Goal: Task Accomplishment & Management: Complete application form

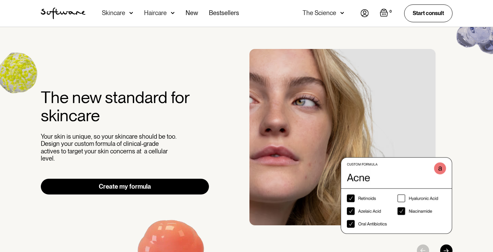
click at [364, 15] on img at bounding box center [364, 13] width 8 height 8
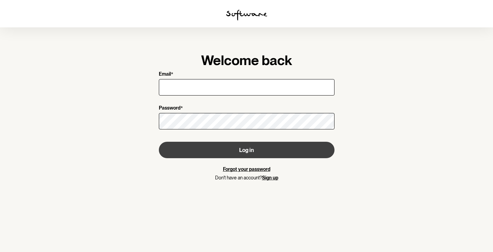
type input "butta@netspace.net.au"
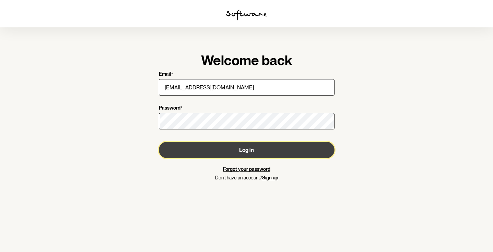
click at [250, 154] on button "Log in" at bounding box center [247, 150] width 176 height 16
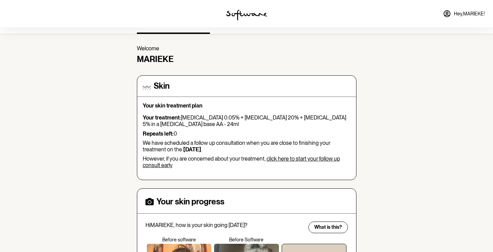
scroll to position [14, 0]
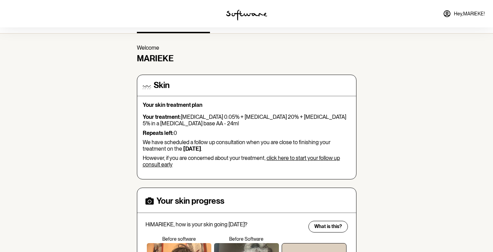
click at [301, 155] on link "click here to start your follow up consult early" at bounding box center [241, 161] width 197 height 13
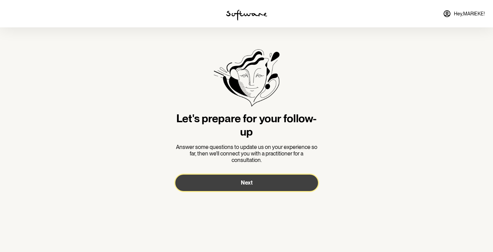
click at [252, 185] on span "Next" at bounding box center [247, 183] width 12 height 7
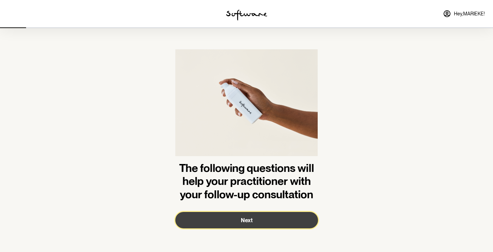
click at [246, 220] on span "Next" at bounding box center [247, 220] width 12 height 7
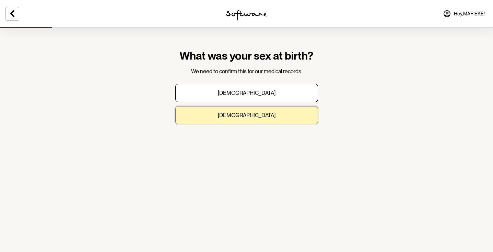
click at [261, 121] on button "Female" at bounding box center [246, 115] width 143 height 18
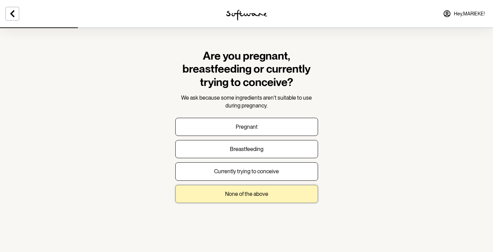
click at [246, 198] on button "None of the above" at bounding box center [246, 194] width 143 height 18
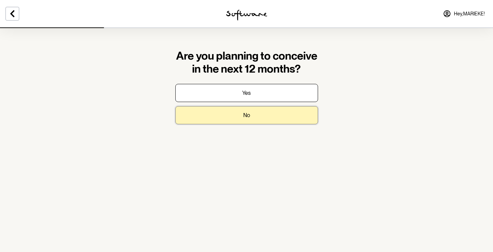
click at [244, 120] on button "No" at bounding box center [246, 115] width 143 height 18
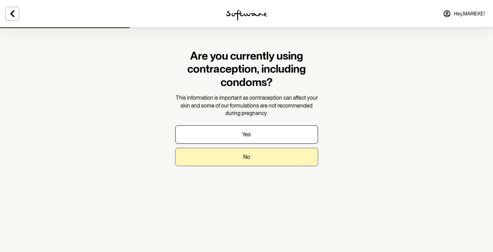
click at [241, 159] on button "No" at bounding box center [246, 157] width 143 height 18
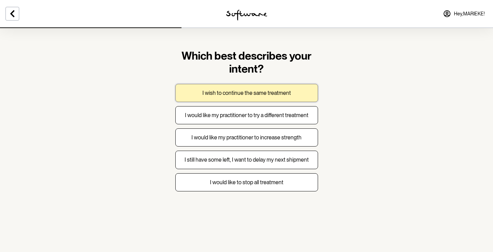
click at [275, 97] on button "I wish to continue the same treatment" at bounding box center [246, 93] width 143 height 18
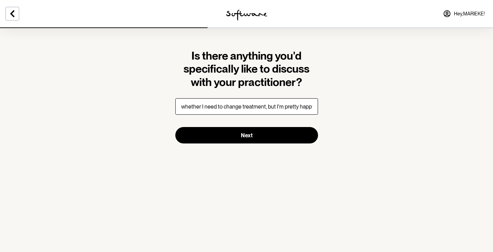
scroll to position [0, 1]
click at [264, 108] on input "whether I need to change treatment, but I'm pretty happy" at bounding box center [246, 106] width 143 height 16
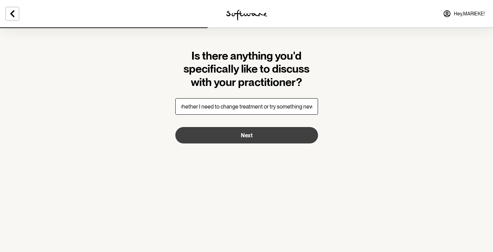
type input "whether I need to change treatment or try something new, but I'm pretty happy"
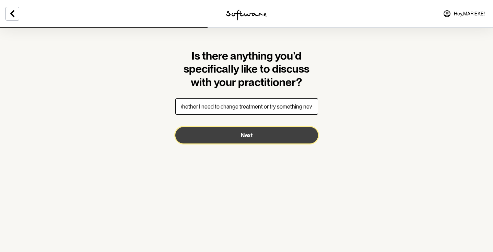
scroll to position [0, 0]
click at [258, 135] on button "Next" at bounding box center [246, 135] width 143 height 16
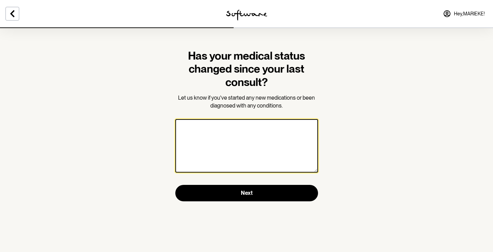
click at [258, 135] on textarea at bounding box center [246, 145] width 143 height 53
type textarea "N"
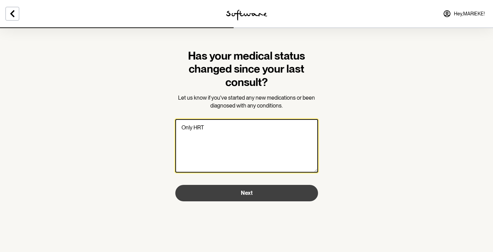
type textarea "Only HRT"
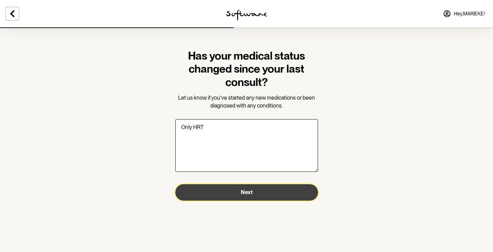
click at [256, 196] on button "Next" at bounding box center [246, 192] width 143 height 16
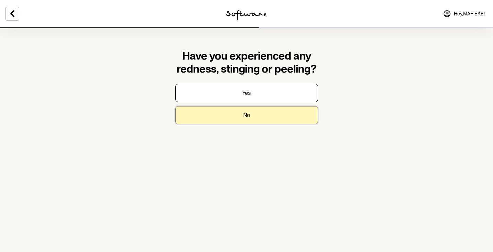
click at [260, 115] on button "No" at bounding box center [246, 115] width 143 height 18
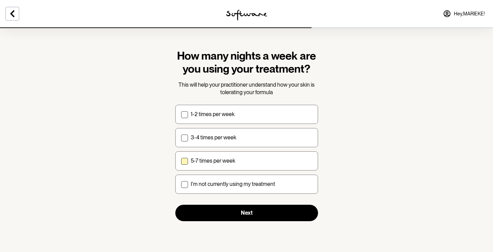
click at [184, 161] on span at bounding box center [184, 161] width 7 height 7
click at [181, 161] on input "5-7 times per week" at bounding box center [181, 161] width 0 height 0
checkbox input "true"
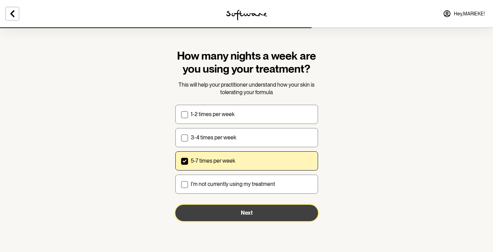
click at [225, 216] on button "Next" at bounding box center [246, 213] width 143 height 16
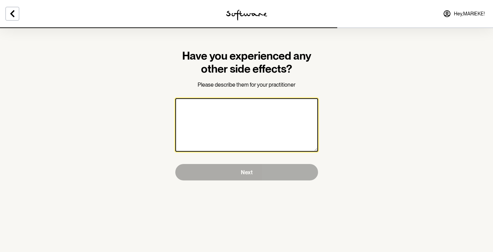
click at [231, 109] on textarea at bounding box center [246, 124] width 143 height 53
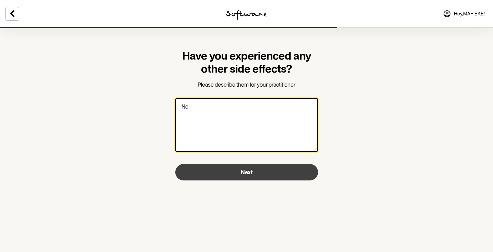
type textarea "No"
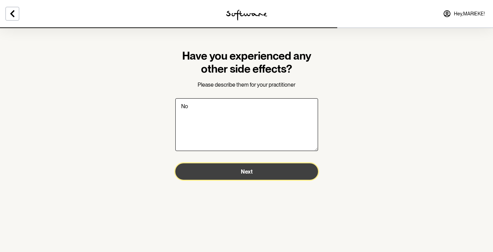
click at [252, 172] on button "Next" at bounding box center [246, 172] width 143 height 16
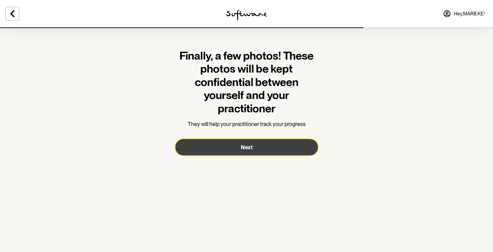
click at [250, 148] on span "Next" at bounding box center [247, 147] width 12 height 7
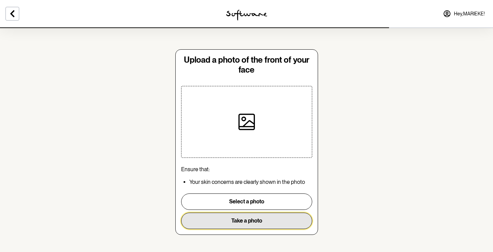
click at [248, 219] on button "Take a photo" at bounding box center [246, 221] width 131 height 16
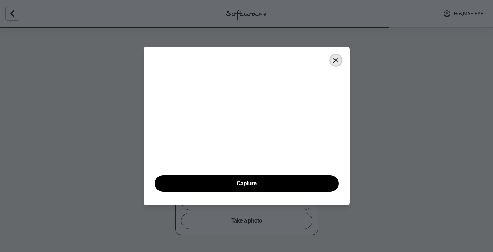
click at [335, 58] on icon "Close" at bounding box center [335, 60] width 5 height 5
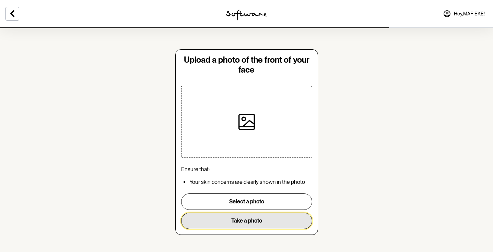
click at [243, 227] on button "Take a photo" at bounding box center [246, 221] width 131 height 16
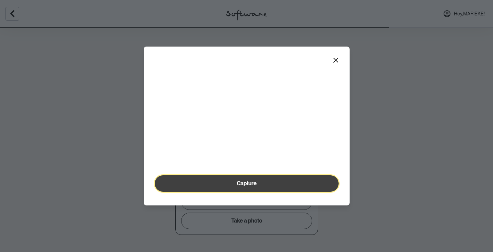
click at [249, 187] on span "Capture" at bounding box center [247, 183] width 20 height 7
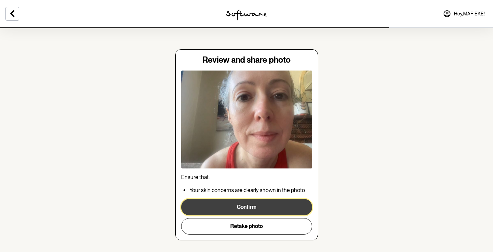
click at [265, 210] on button "Confirm" at bounding box center [246, 207] width 131 height 16
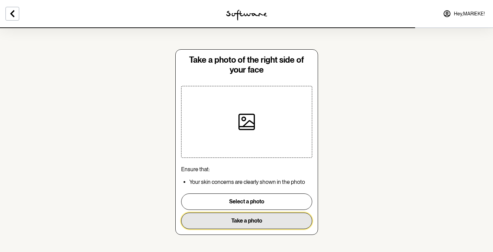
click at [255, 224] on button "Take a photo" at bounding box center [246, 221] width 131 height 16
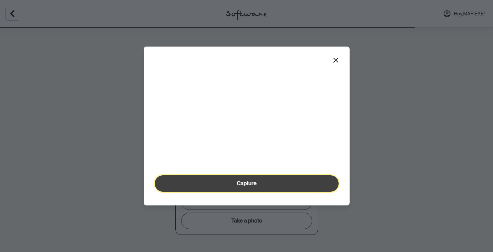
click at [255, 187] on span "Capture" at bounding box center [247, 183] width 20 height 7
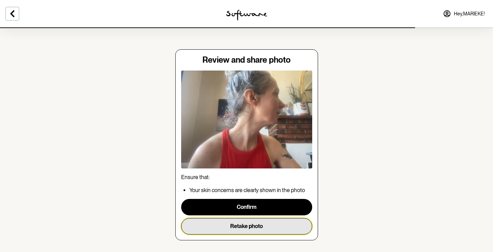
click at [247, 225] on button "Retake photo" at bounding box center [246, 226] width 131 height 16
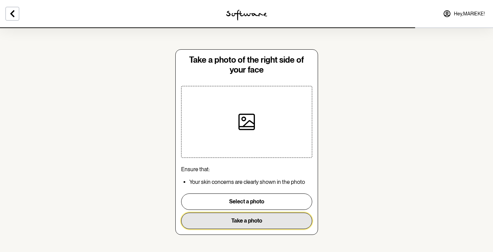
click at [245, 224] on button "Take a photo" at bounding box center [246, 221] width 131 height 16
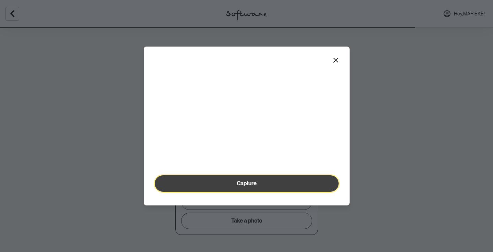
click at [248, 187] on span "Capture" at bounding box center [247, 183] width 20 height 7
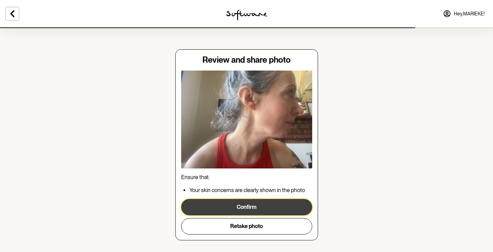
click at [253, 212] on button "Confirm" at bounding box center [246, 207] width 131 height 16
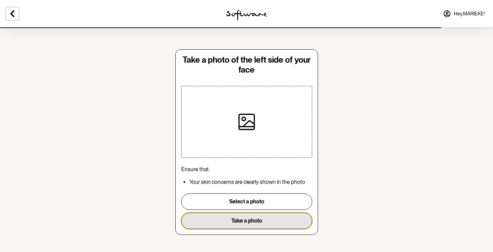
click at [251, 222] on button "Take a photo" at bounding box center [246, 221] width 131 height 16
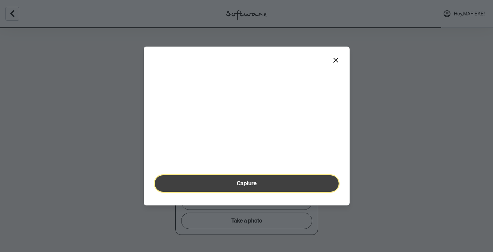
click at [248, 187] on span "Capture" at bounding box center [247, 183] width 20 height 7
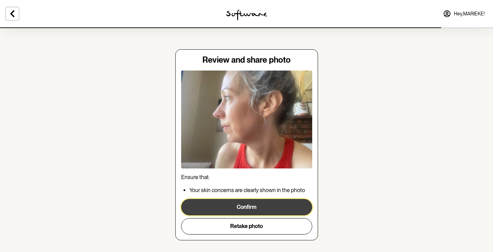
click at [244, 209] on button "Confirm" at bounding box center [246, 207] width 131 height 16
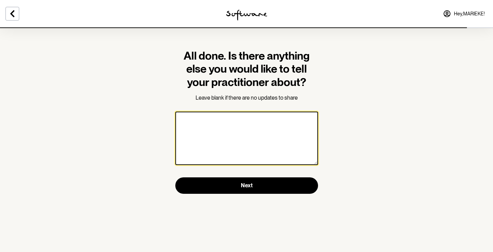
click at [237, 135] on textarea at bounding box center [246, 138] width 143 height 53
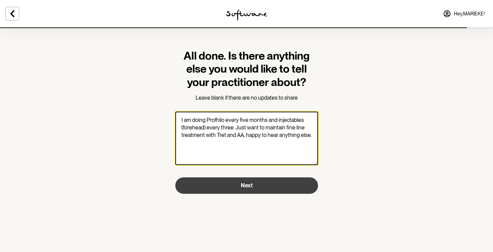
type textarea "I am doing Profhilo every five months and injectables (forehead) every three. J…"
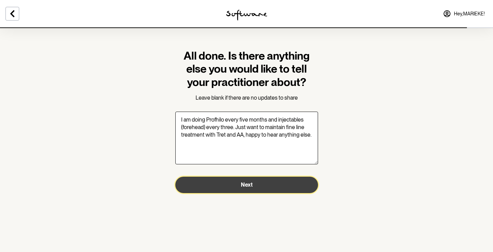
click at [246, 185] on span "Next" at bounding box center [247, 185] width 12 height 7
